Goal: Task Accomplishment & Management: Use online tool/utility

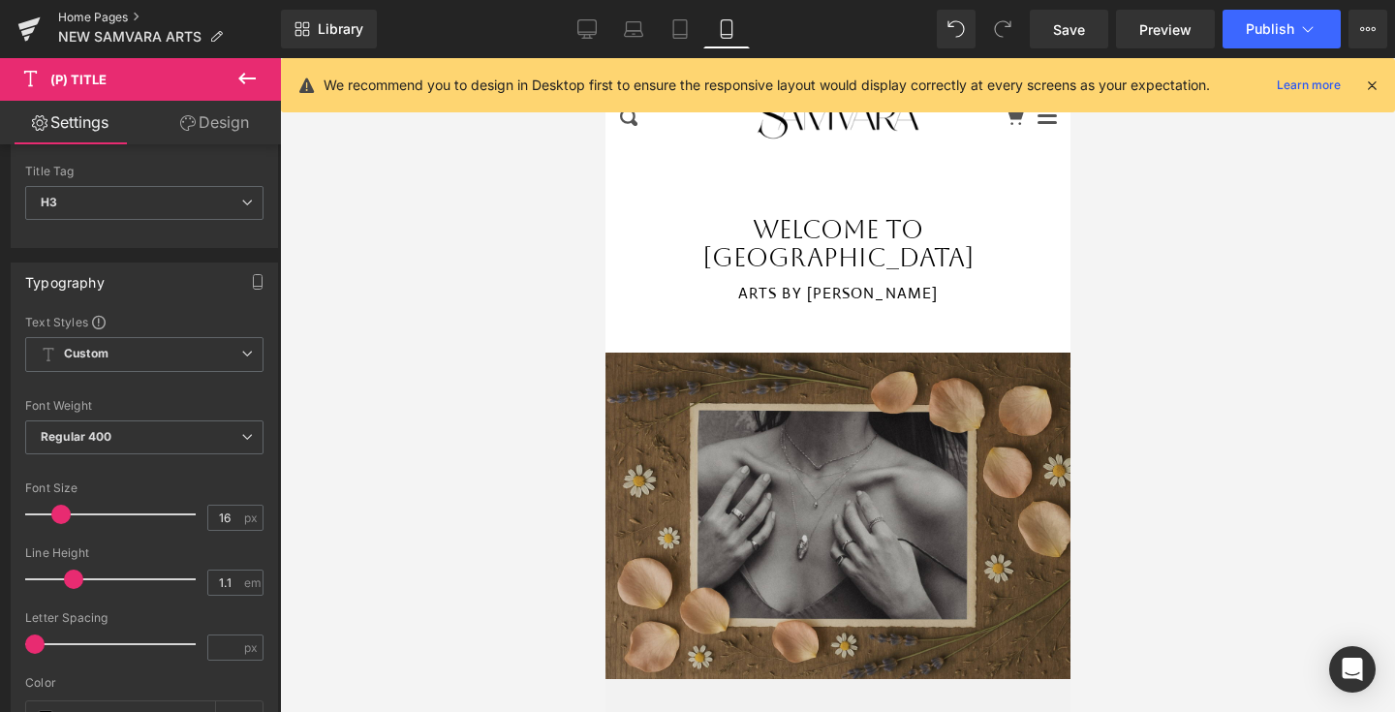
click at [88, 12] on link "Home Pages" at bounding box center [169, 18] width 223 height 16
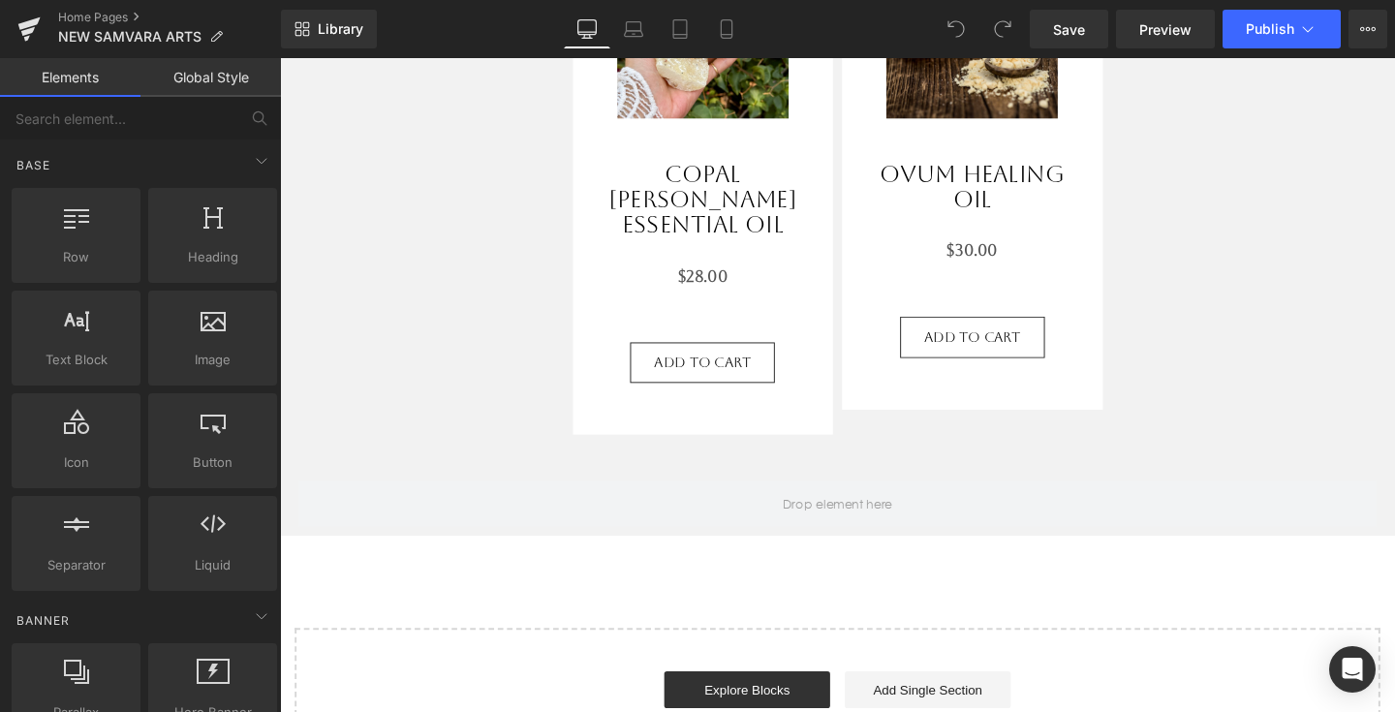
scroll to position [2326, 0]
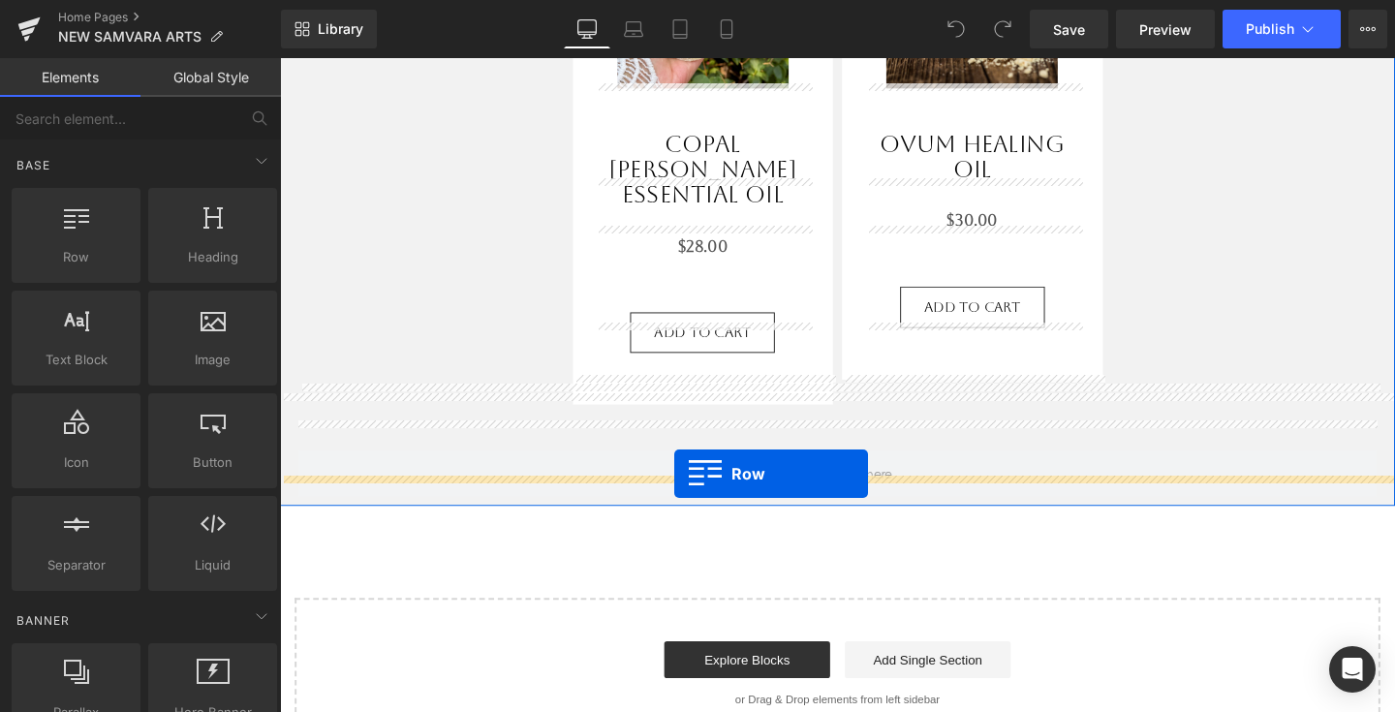
drag, startPoint x: 371, startPoint y: 293, endPoint x: 695, endPoint y: 496, distance: 382.3
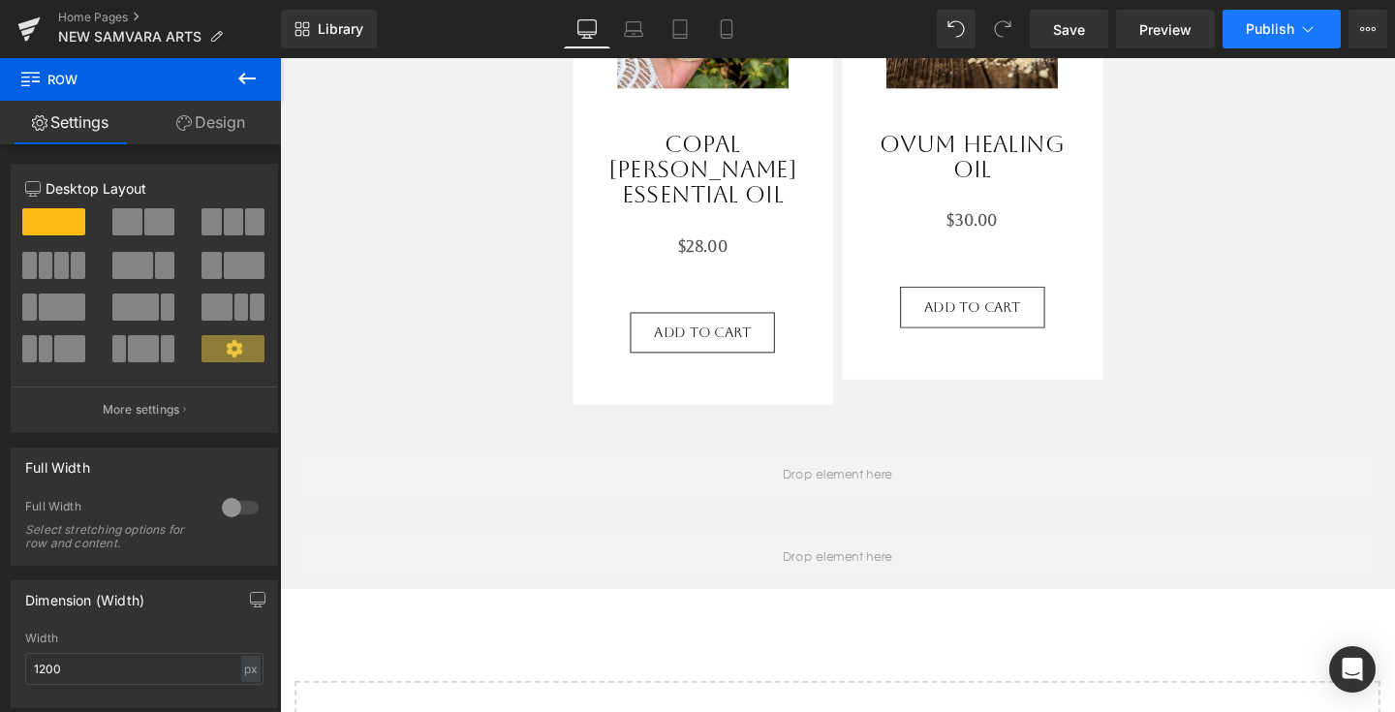
click at [1276, 35] on span "Publish" at bounding box center [1270, 29] width 48 height 16
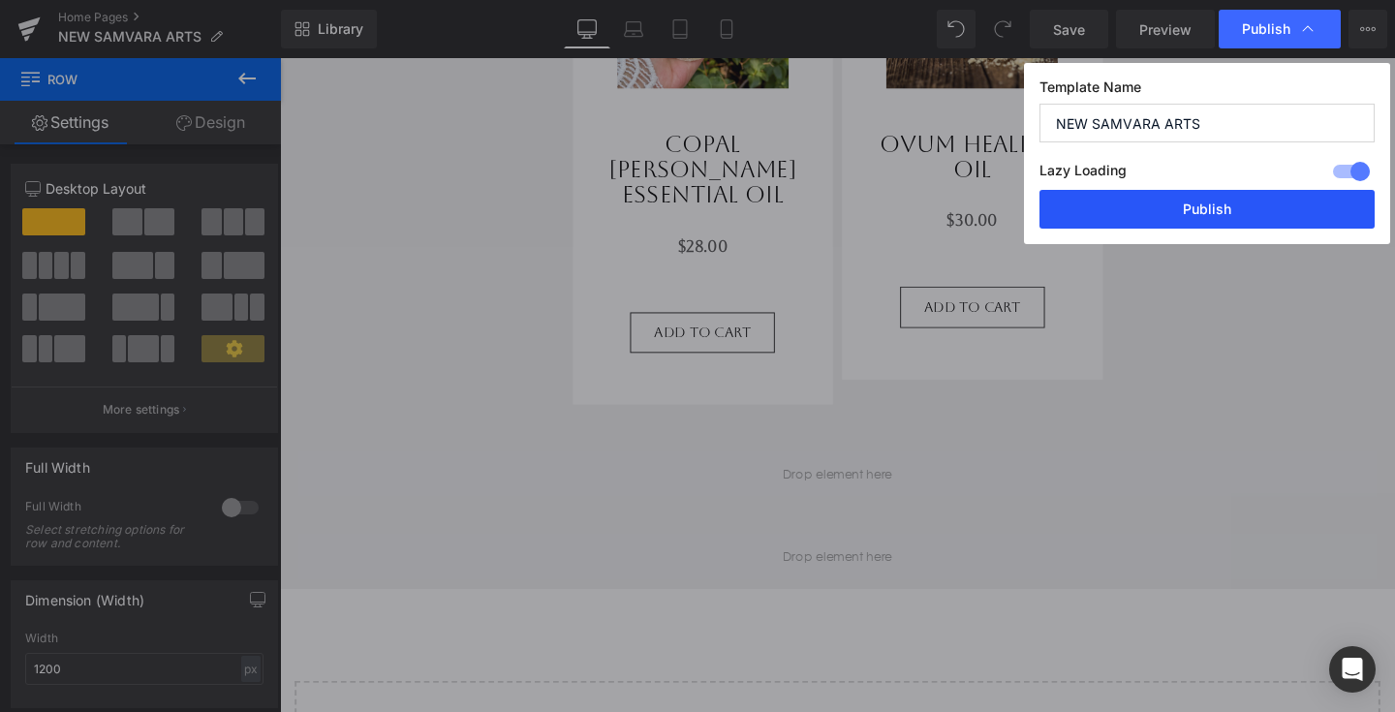
drag, startPoint x: 1206, startPoint y: 223, endPoint x: 974, endPoint y: 174, distance: 237.5
click at [1206, 223] on button "Publish" at bounding box center [1207, 209] width 335 height 39
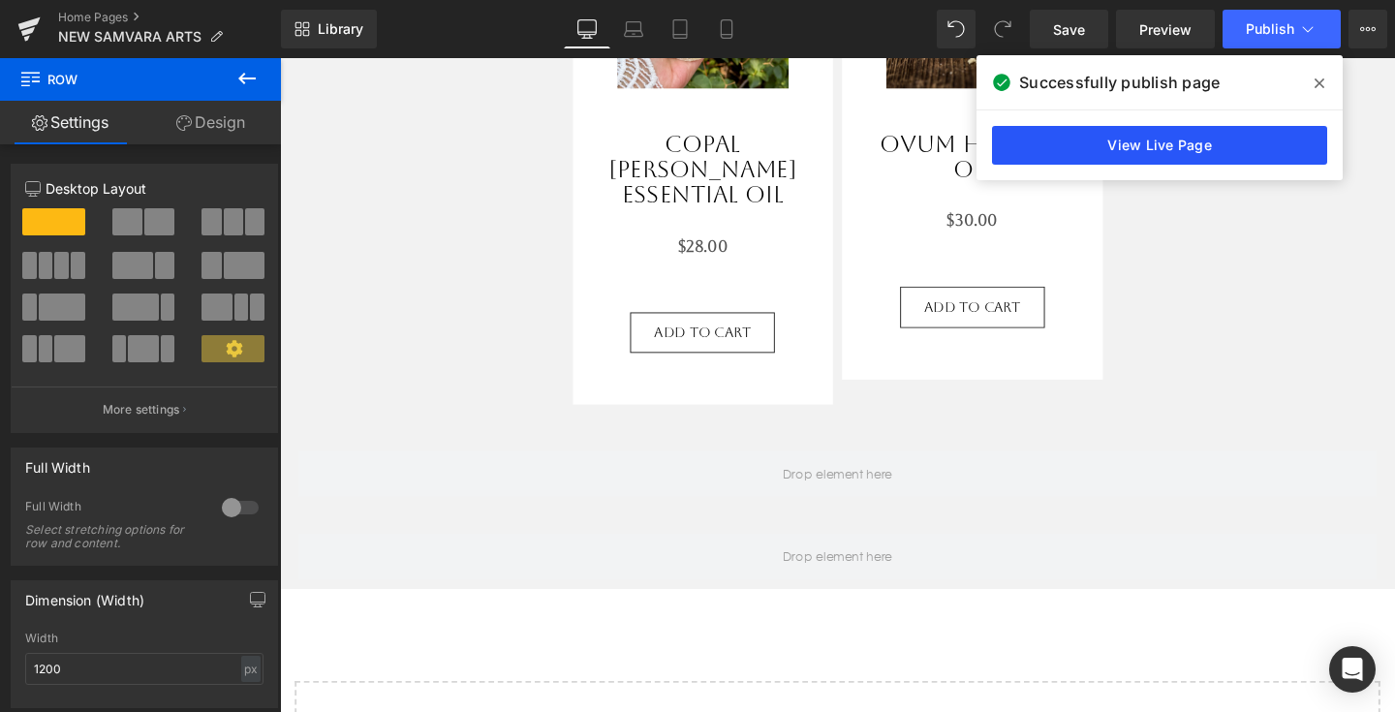
click at [1176, 141] on link "View Live Page" at bounding box center [1159, 145] width 335 height 39
